Goal: Answer question/provide support: Share knowledge or assist other users

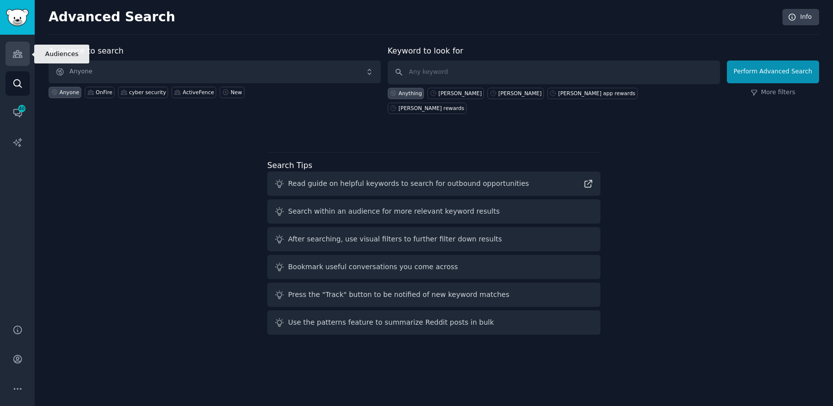
click at [15, 56] on icon "Sidebar" at bounding box center [17, 54] width 9 height 7
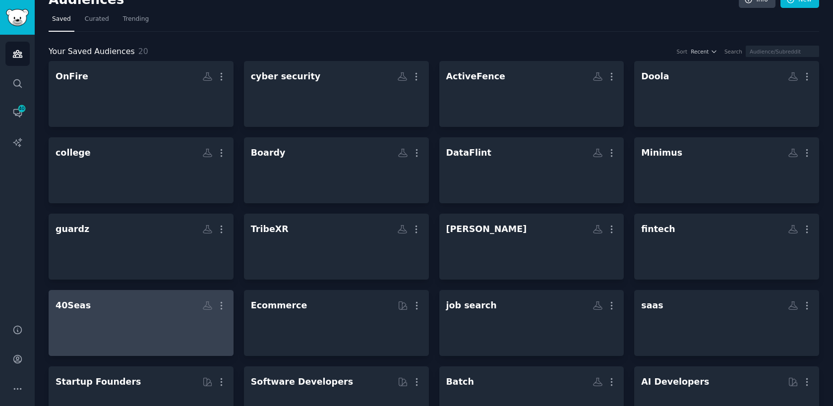
scroll to position [22, 0]
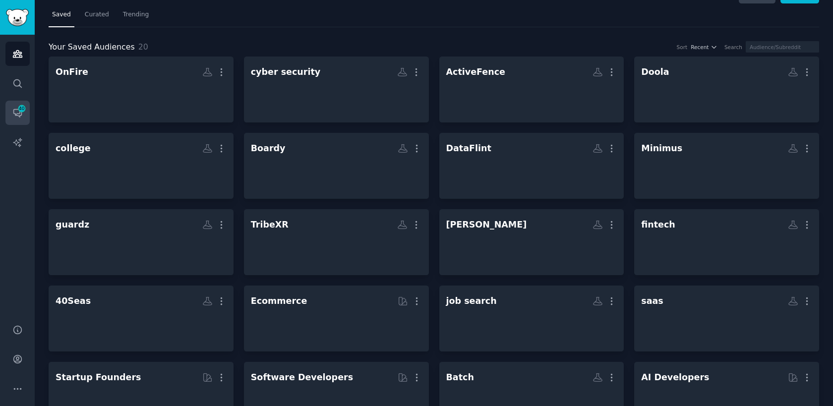
click at [19, 110] on span "40" at bounding box center [21, 108] width 9 height 7
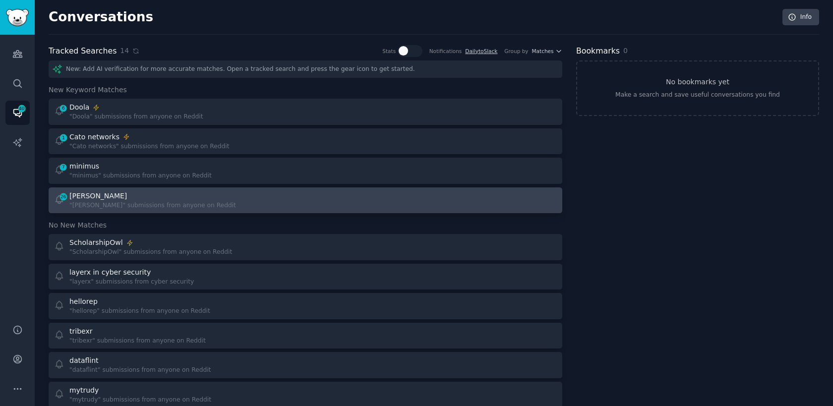
click at [130, 202] on div ""[PERSON_NAME]" submissions from anyone on Reddit" at bounding box center [152, 205] width 167 height 9
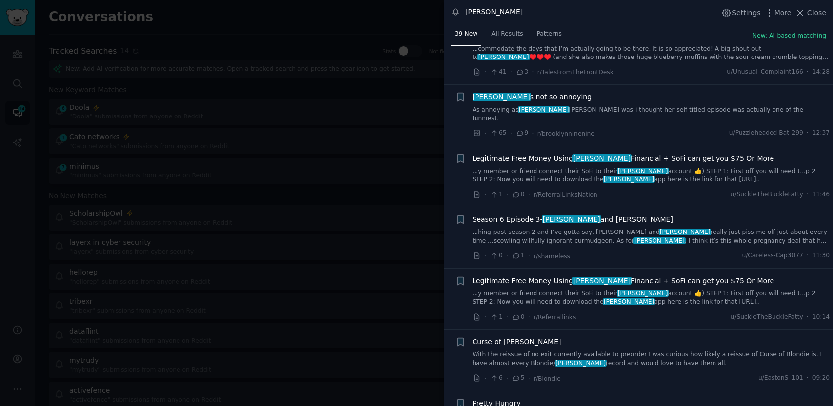
scroll to position [39, 0]
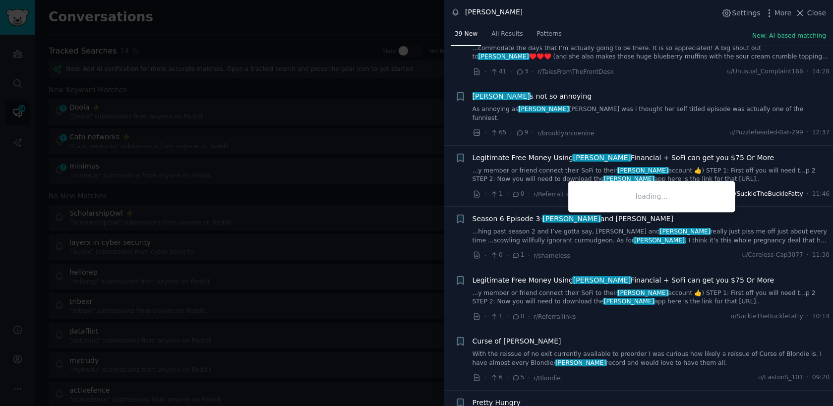
click at [769, 190] on span "u/SuckleTheBuckleFatty" at bounding box center [767, 194] width 72 height 9
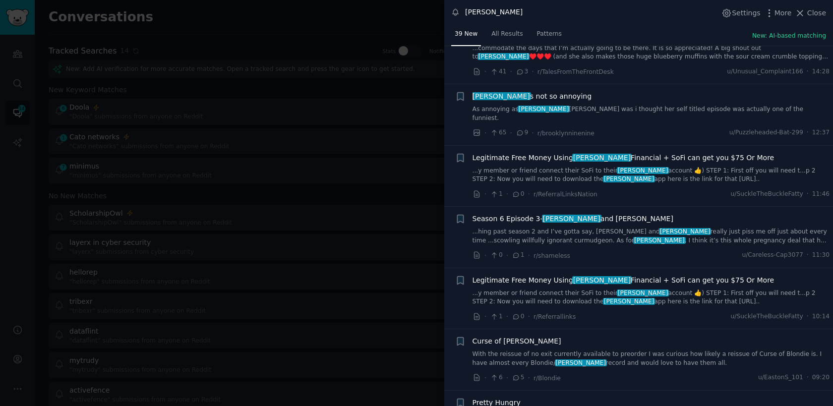
click at [710, 153] on span "Legitimate Free Money Using [PERSON_NAME] Financial + SoFi can get you $75 Or M…" at bounding box center [624, 158] width 302 height 10
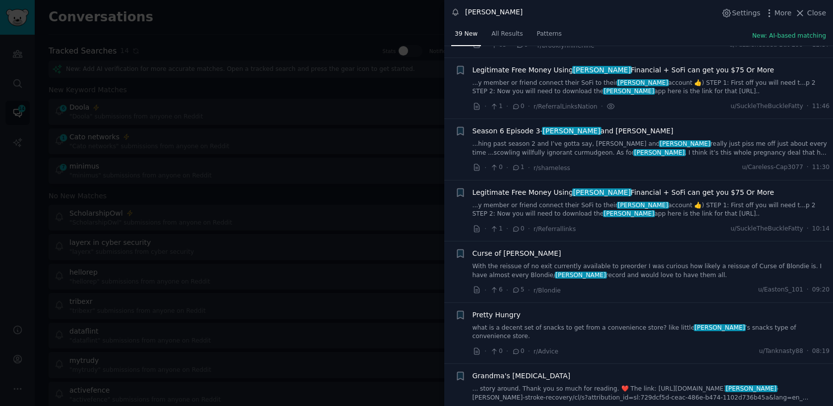
scroll to position [129, 0]
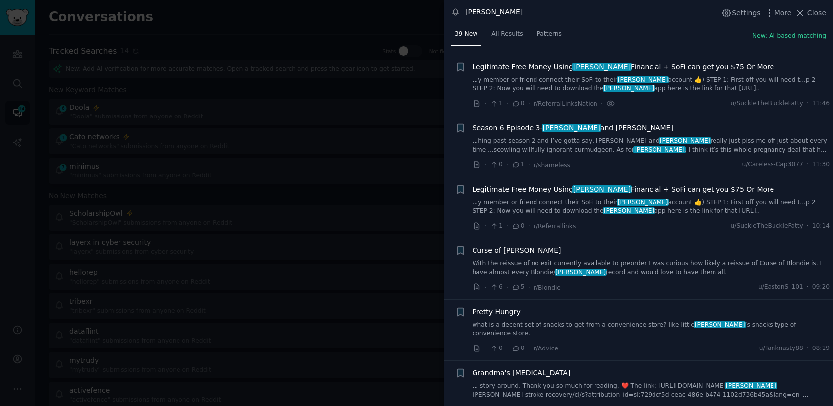
click at [711, 198] on link "...y member or friend connect their SoFi to their [PERSON_NAME] account 👍) STEP…" at bounding box center [652, 206] width 358 height 17
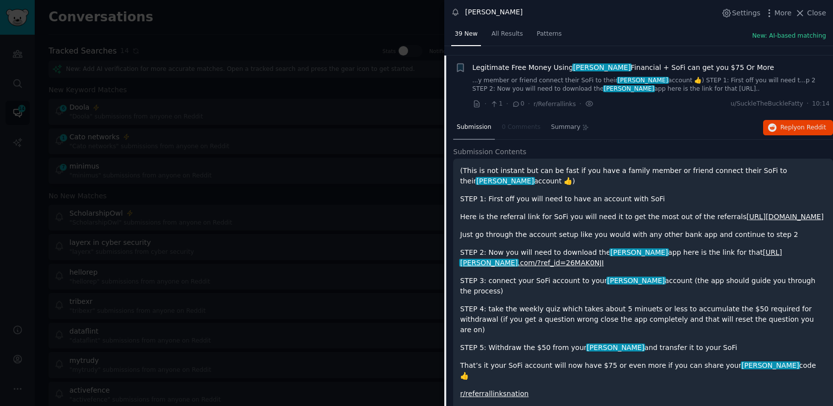
scroll to position [252, 0]
click at [790, 122] on button "Reply on Reddit" at bounding box center [798, 127] width 70 height 16
